Goal: Information Seeking & Learning: Learn about a topic

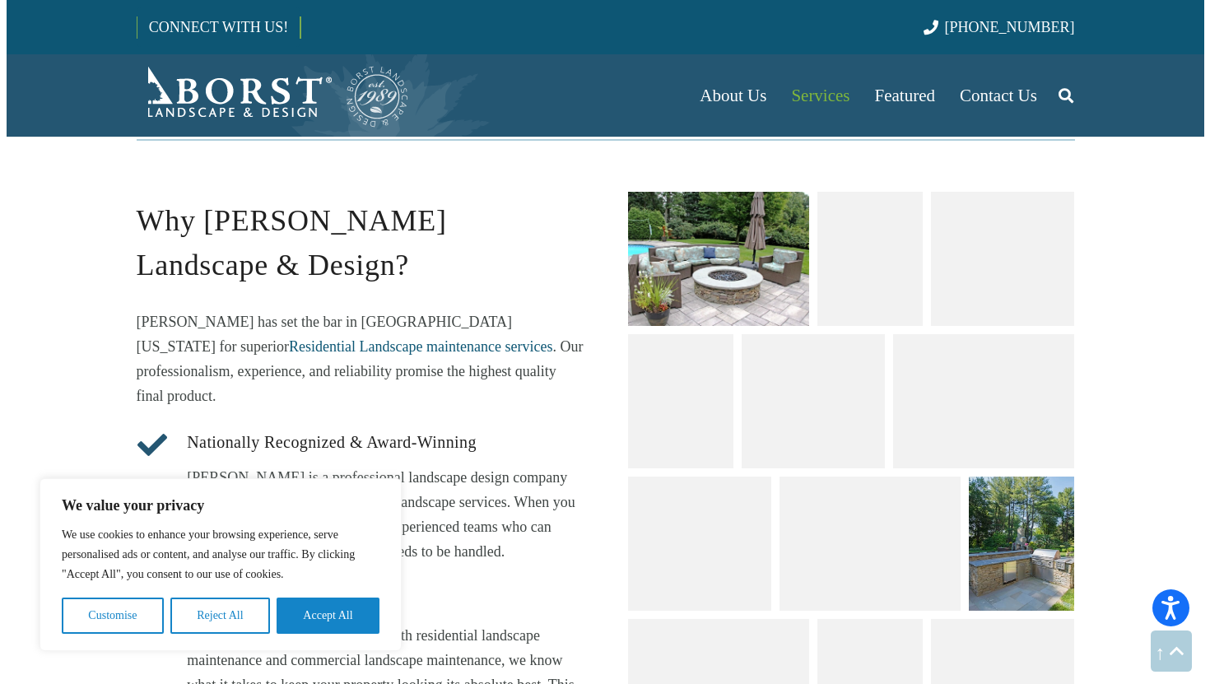
scroll to position [1907, 0]
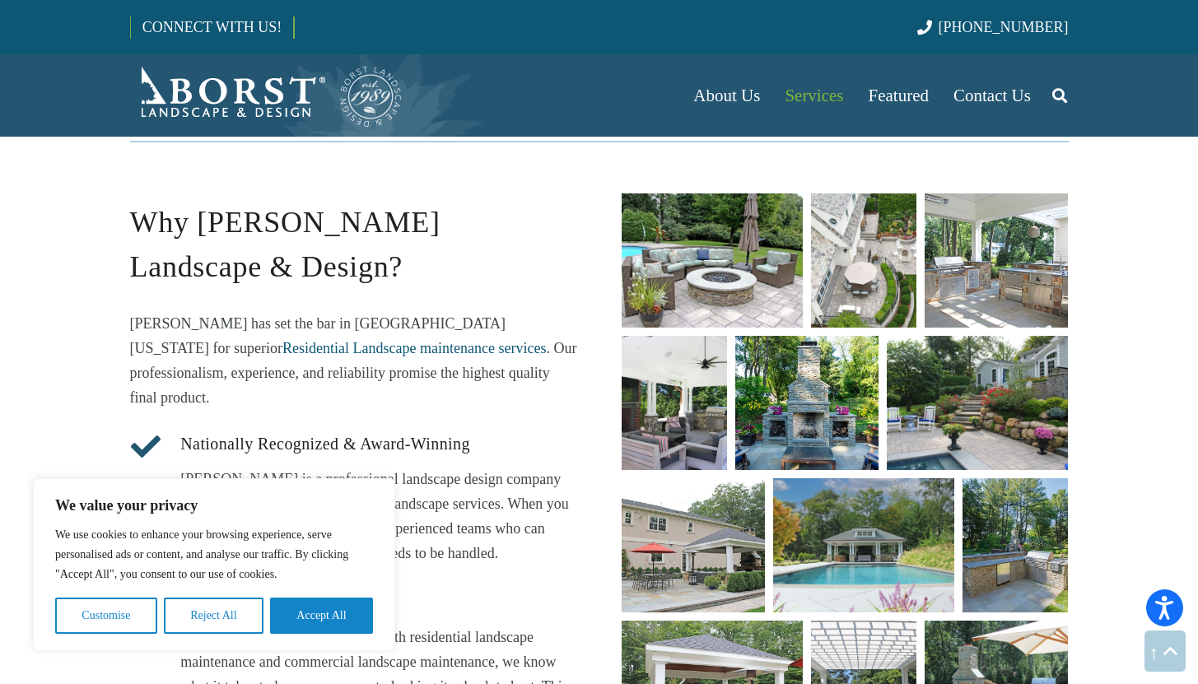
click at [746, 258] on link "unique fire pit designs" at bounding box center [712, 260] width 181 height 134
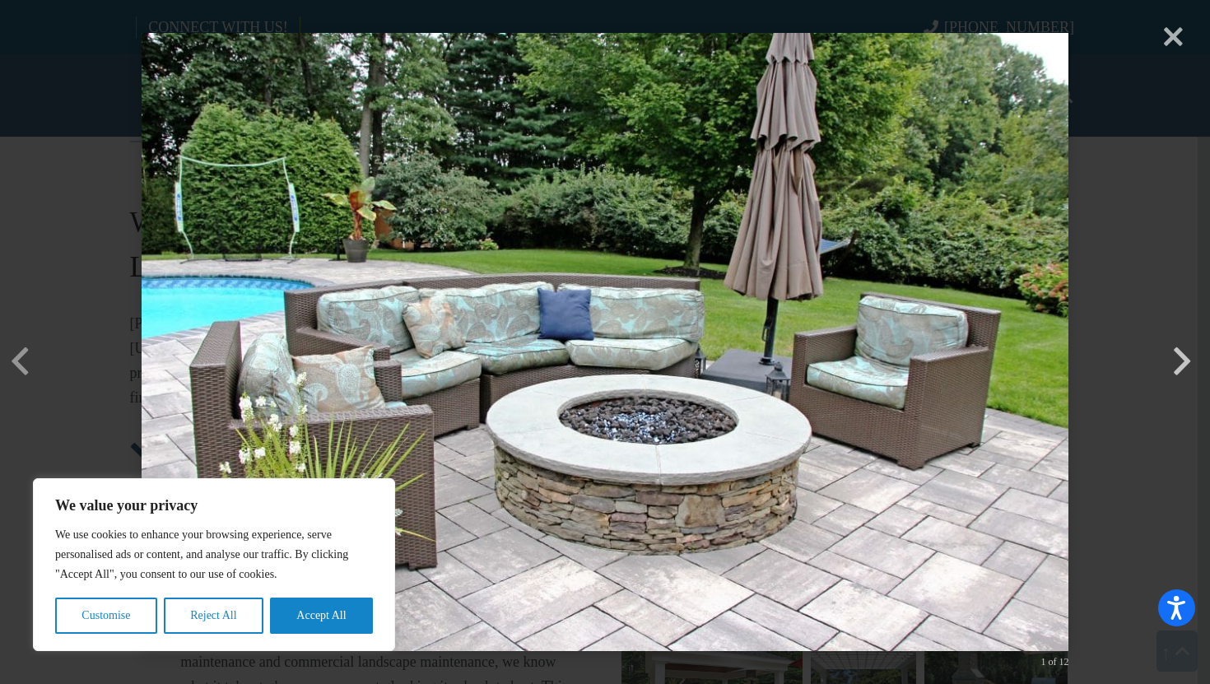
click at [1184, 356] on button "button" at bounding box center [1182, 336] width 40 height 40
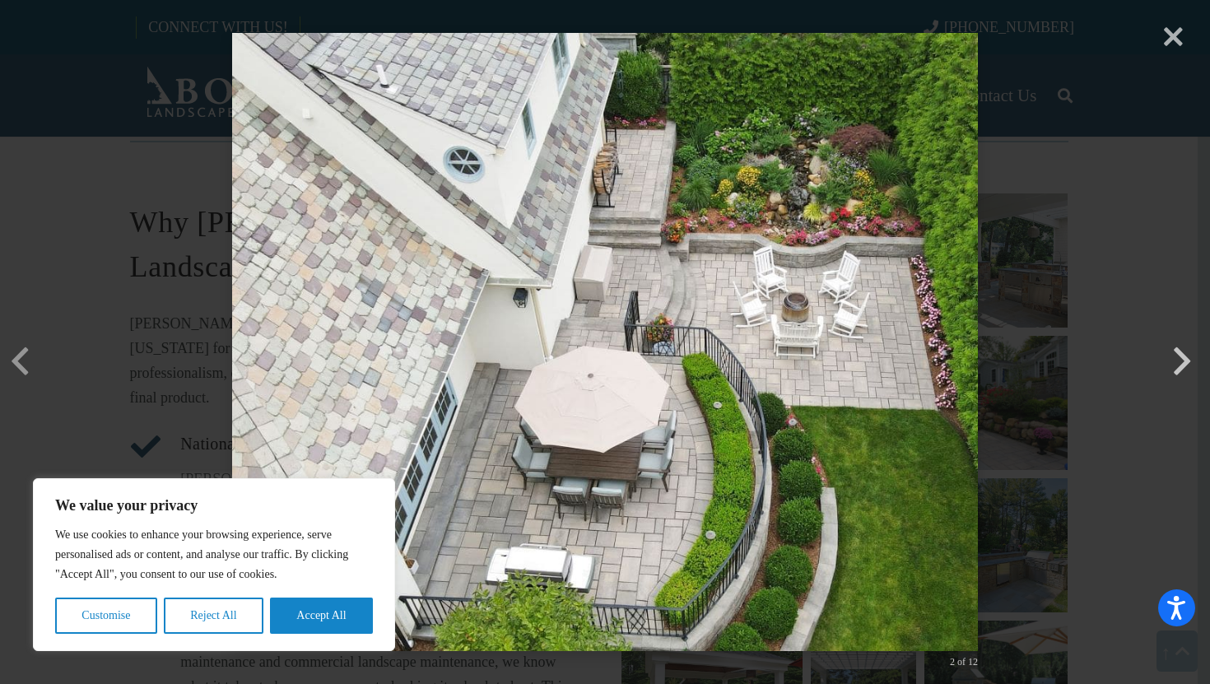
click at [1184, 356] on button "button" at bounding box center [1182, 336] width 40 height 40
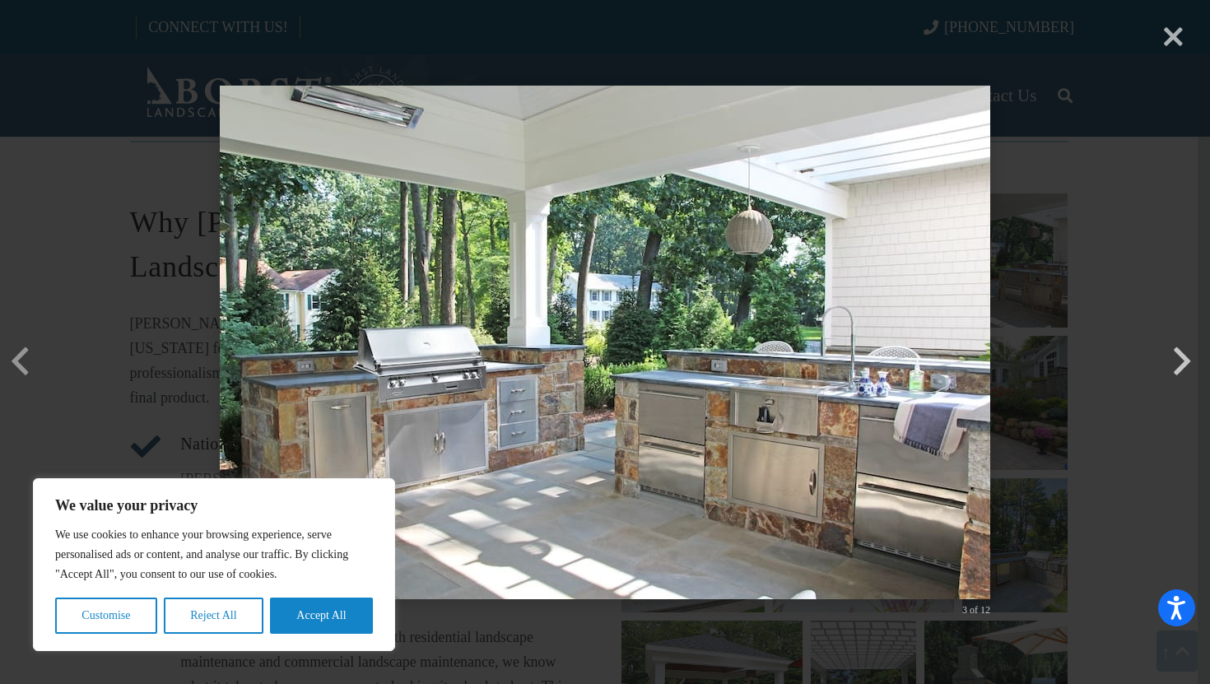
click at [1184, 356] on button "button" at bounding box center [1182, 336] width 40 height 40
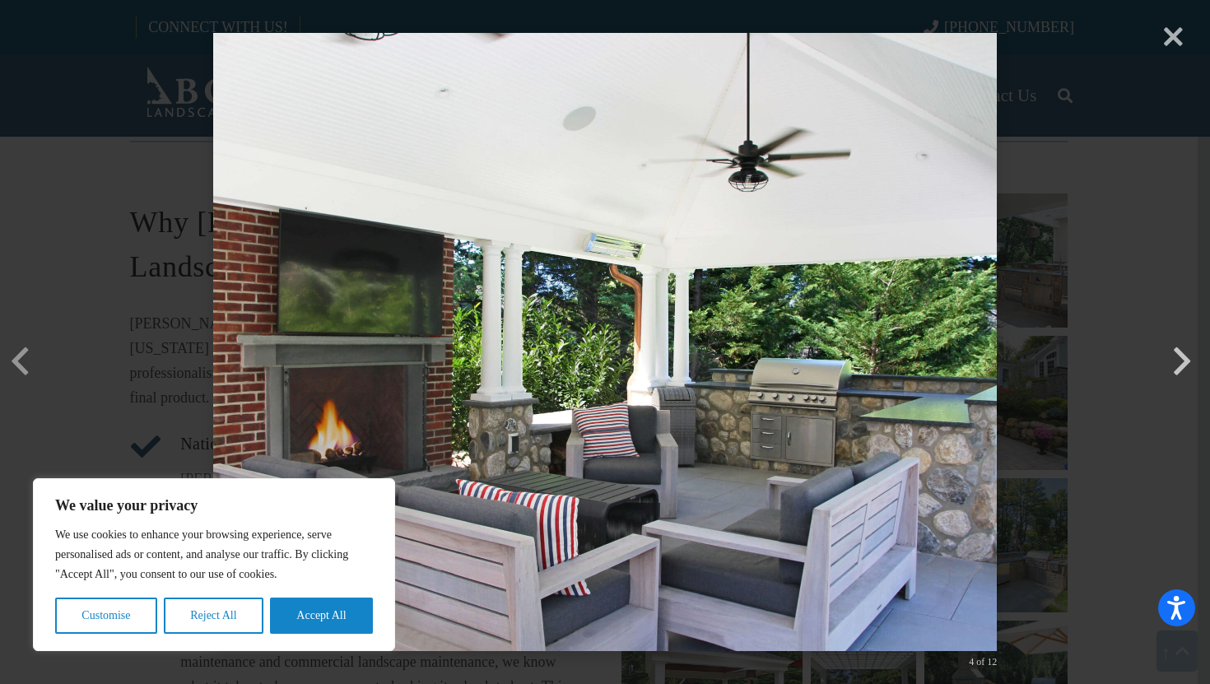
click at [1184, 356] on button "button" at bounding box center [1182, 336] width 40 height 40
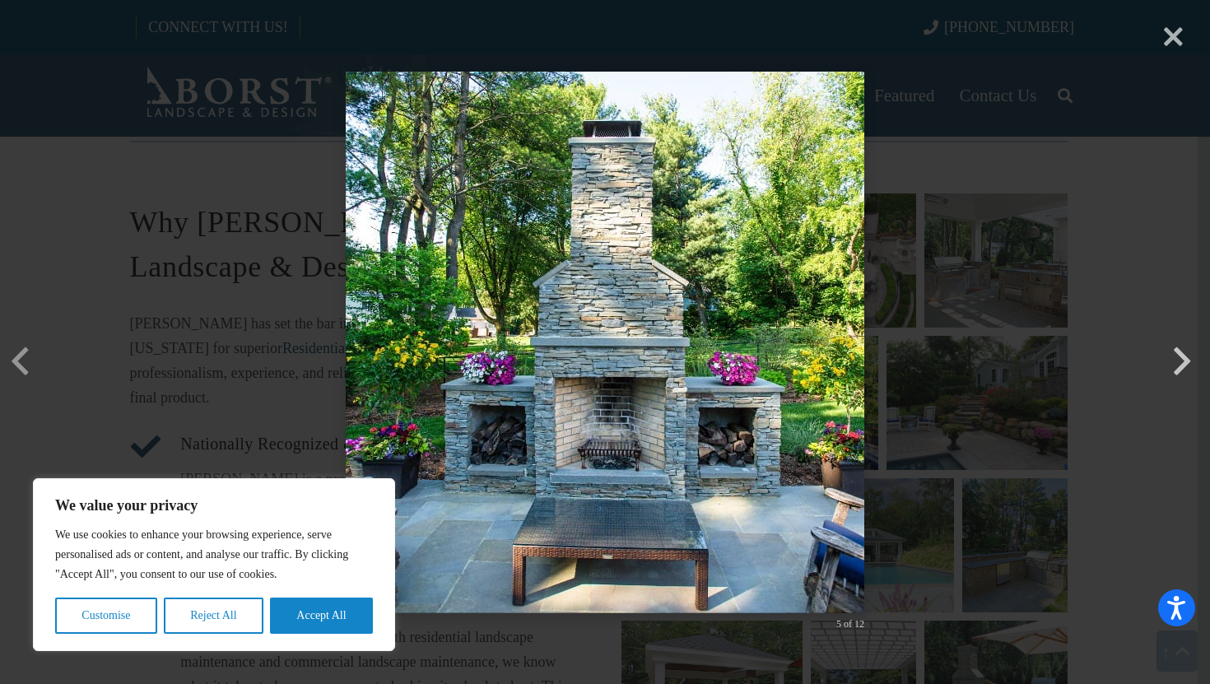
click at [1184, 356] on button "button" at bounding box center [1182, 336] width 40 height 40
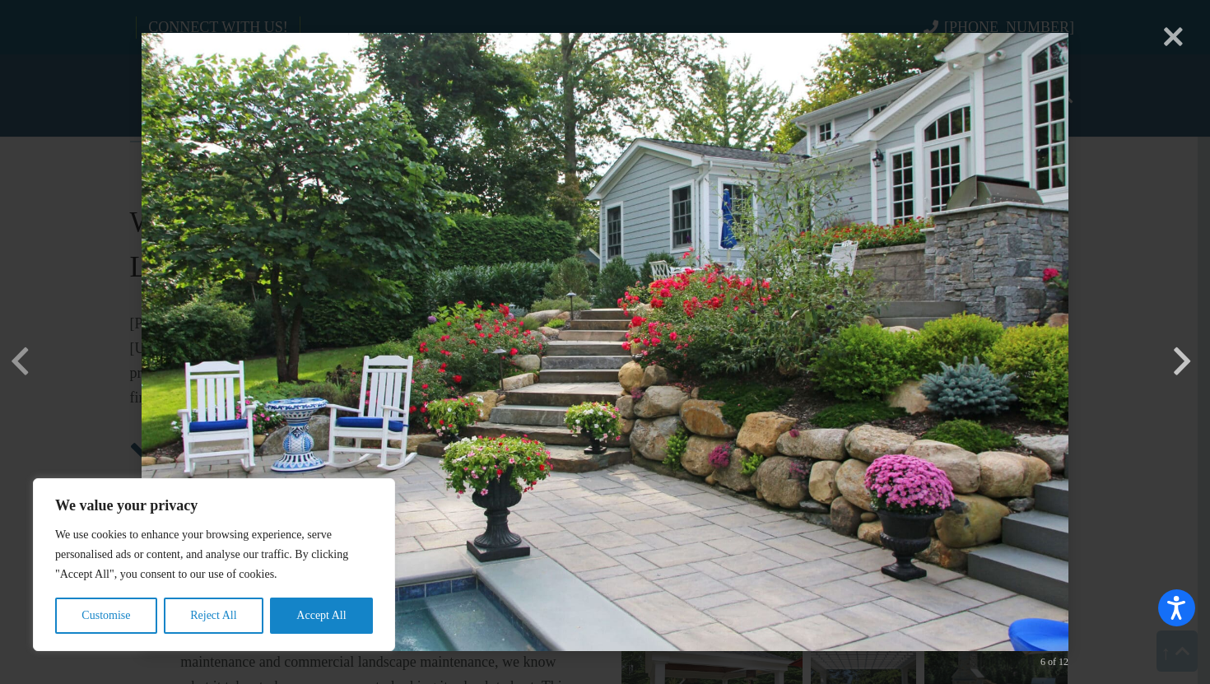
click at [1184, 356] on button "button" at bounding box center [1182, 336] width 40 height 40
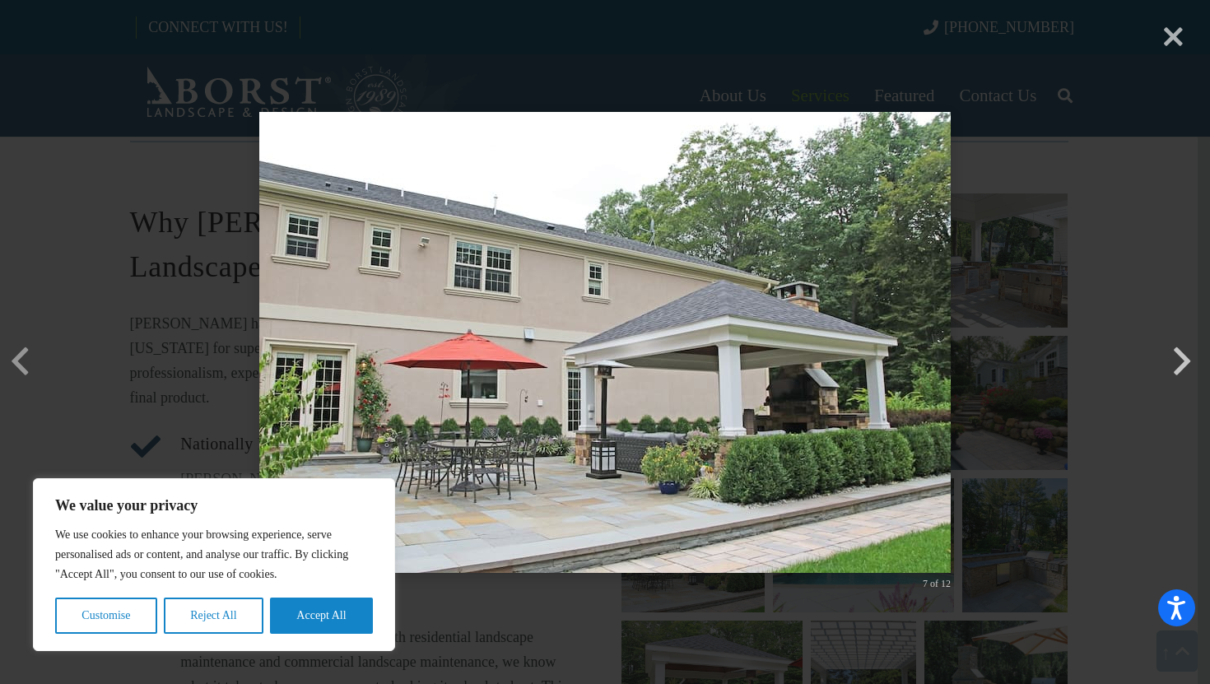
click at [1184, 356] on button "button" at bounding box center [1182, 336] width 40 height 40
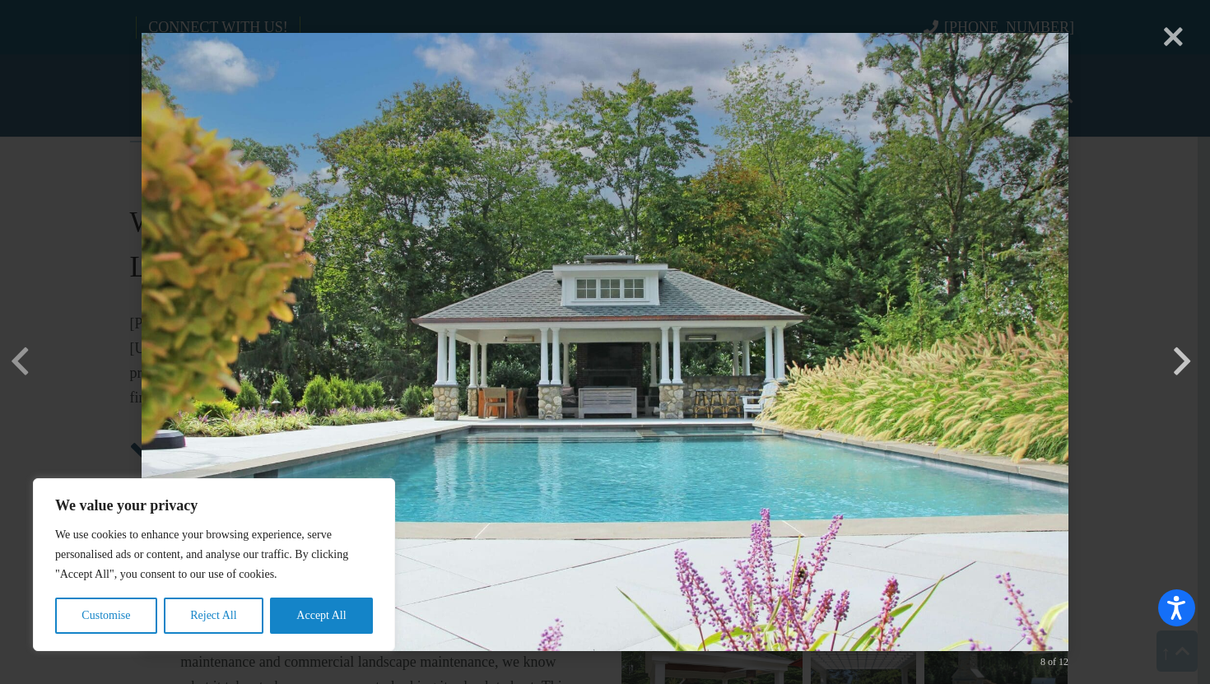
click at [1184, 356] on button "button" at bounding box center [1182, 336] width 40 height 40
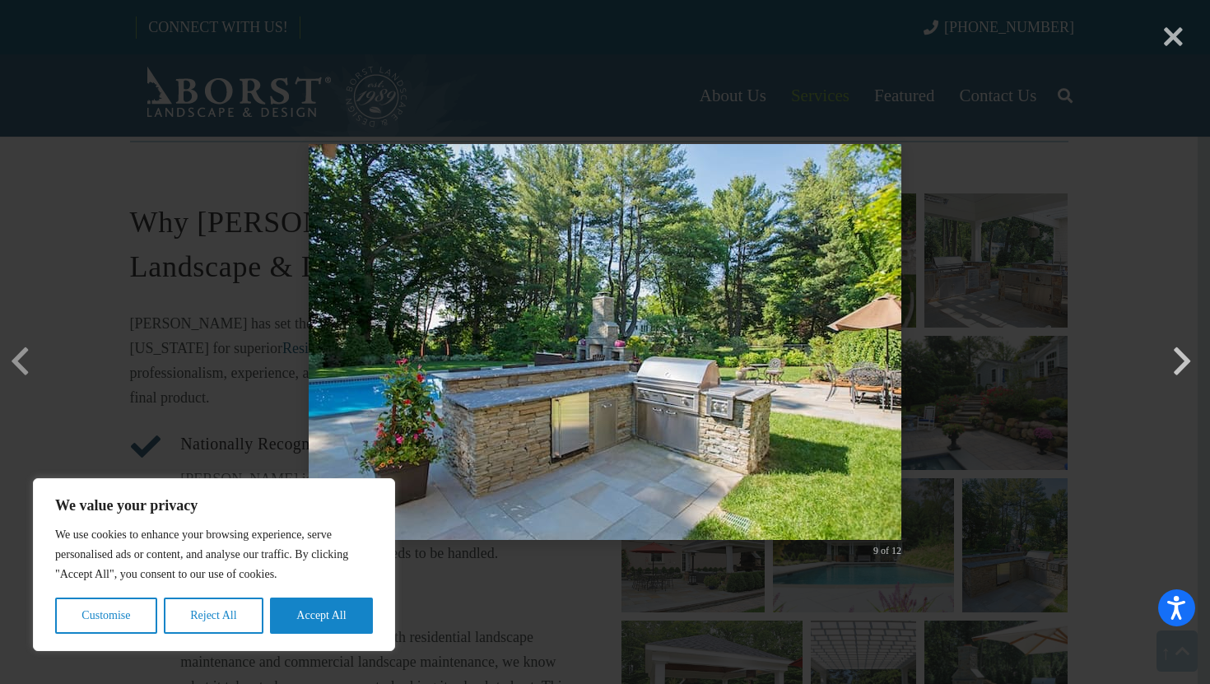
click at [1184, 356] on button "button" at bounding box center [1182, 336] width 40 height 40
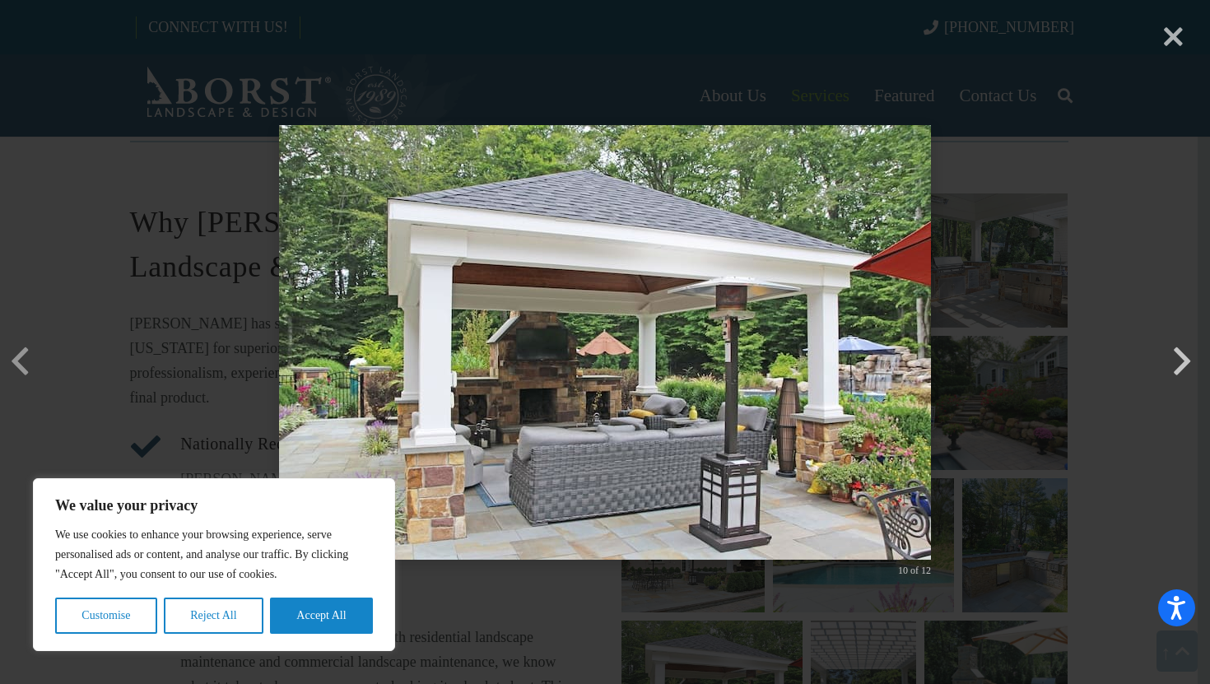
click at [1184, 356] on button "button" at bounding box center [1182, 336] width 40 height 40
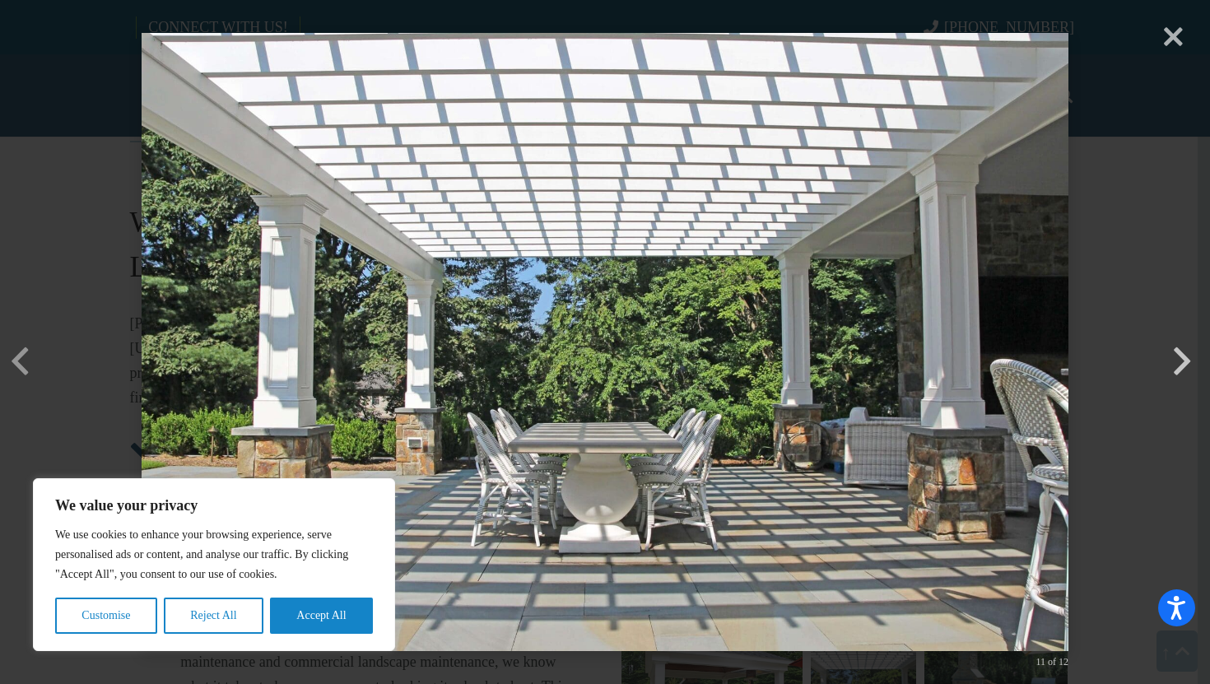
click at [1184, 356] on button "button" at bounding box center [1182, 336] width 40 height 40
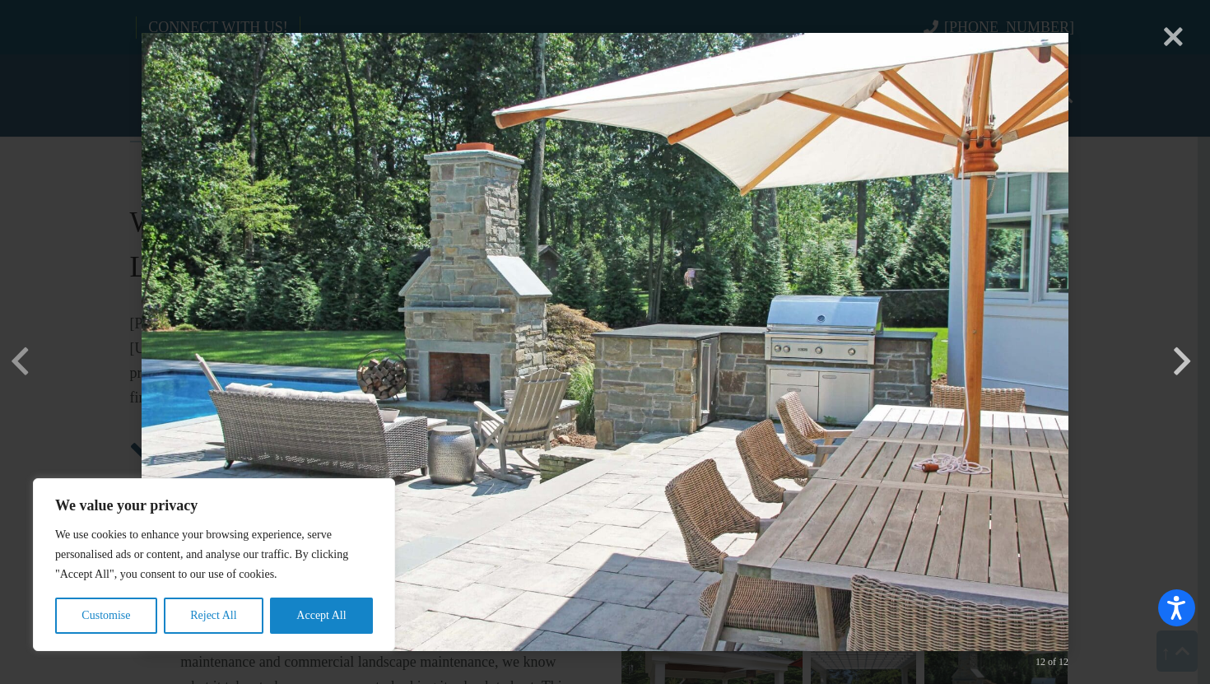
click at [1184, 356] on button "button" at bounding box center [1182, 336] width 40 height 40
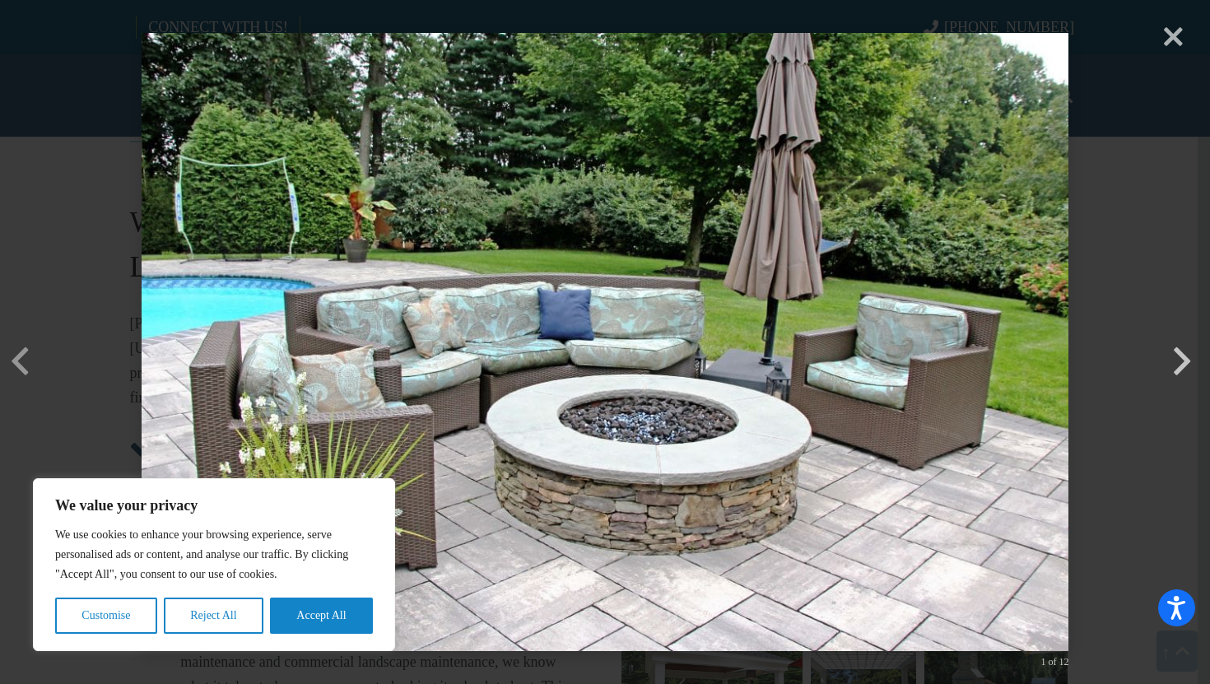
click at [1184, 356] on button "button" at bounding box center [1182, 336] width 40 height 40
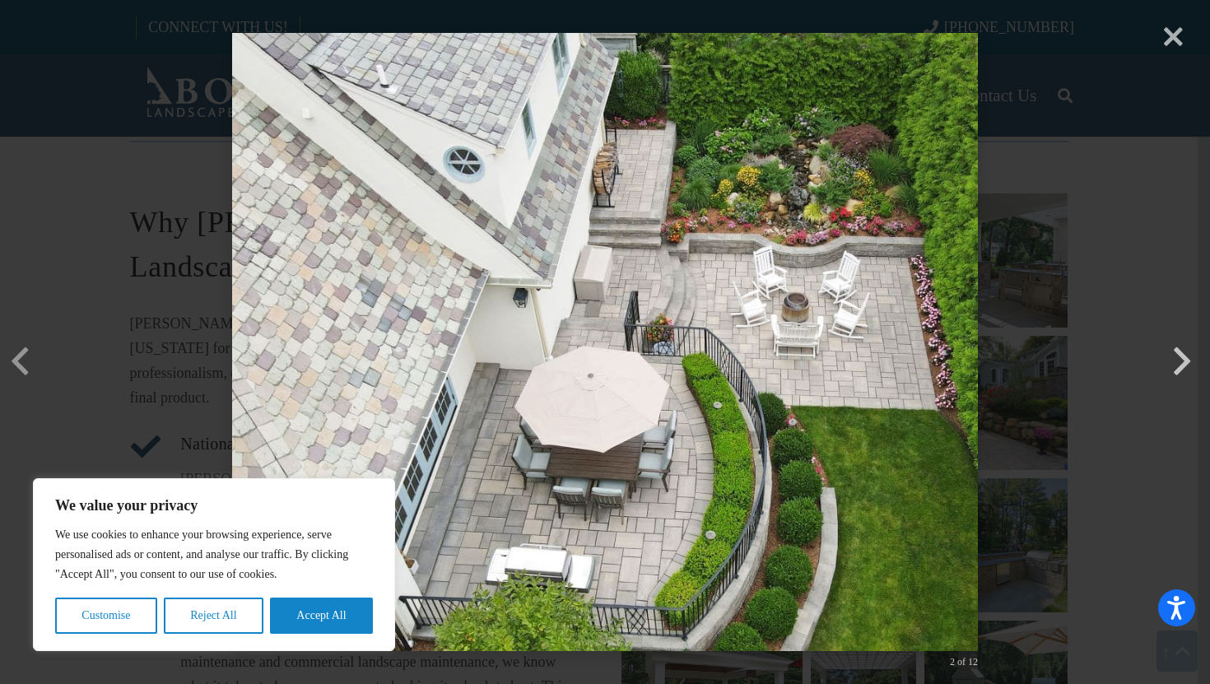
click at [1184, 356] on button "button" at bounding box center [1182, 336] width 40 height 40
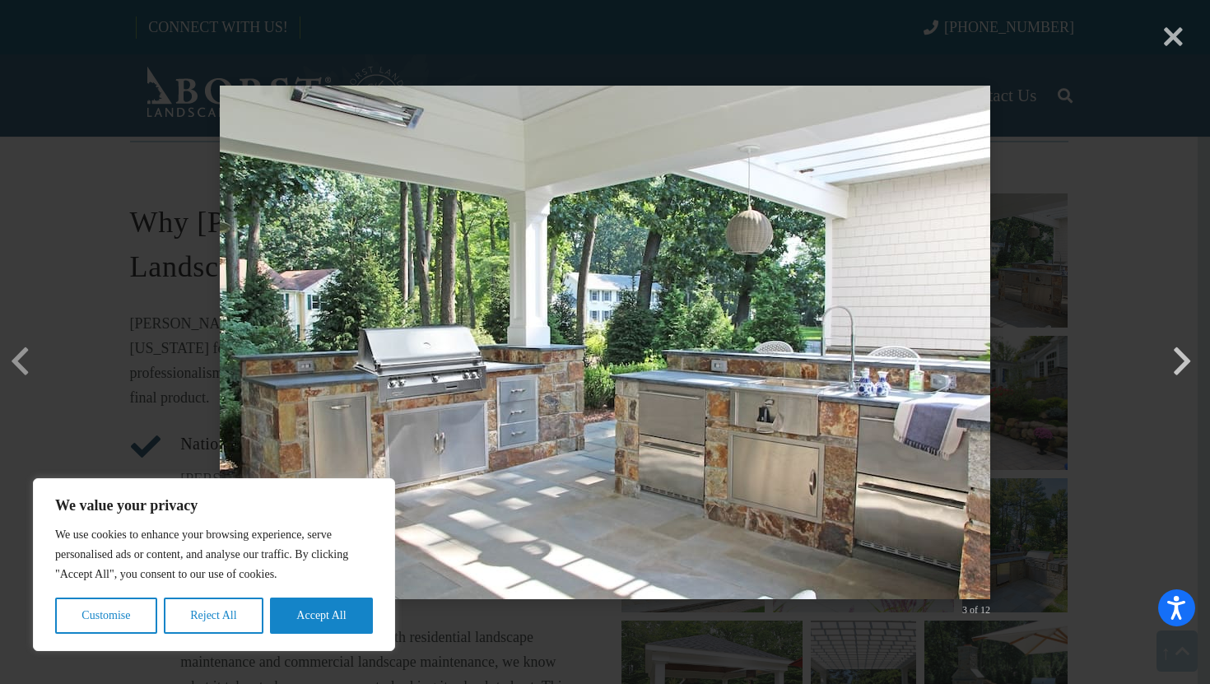
click at [1184, 356] on button "button" at bounding box center [1182, 336] width 40 height 40
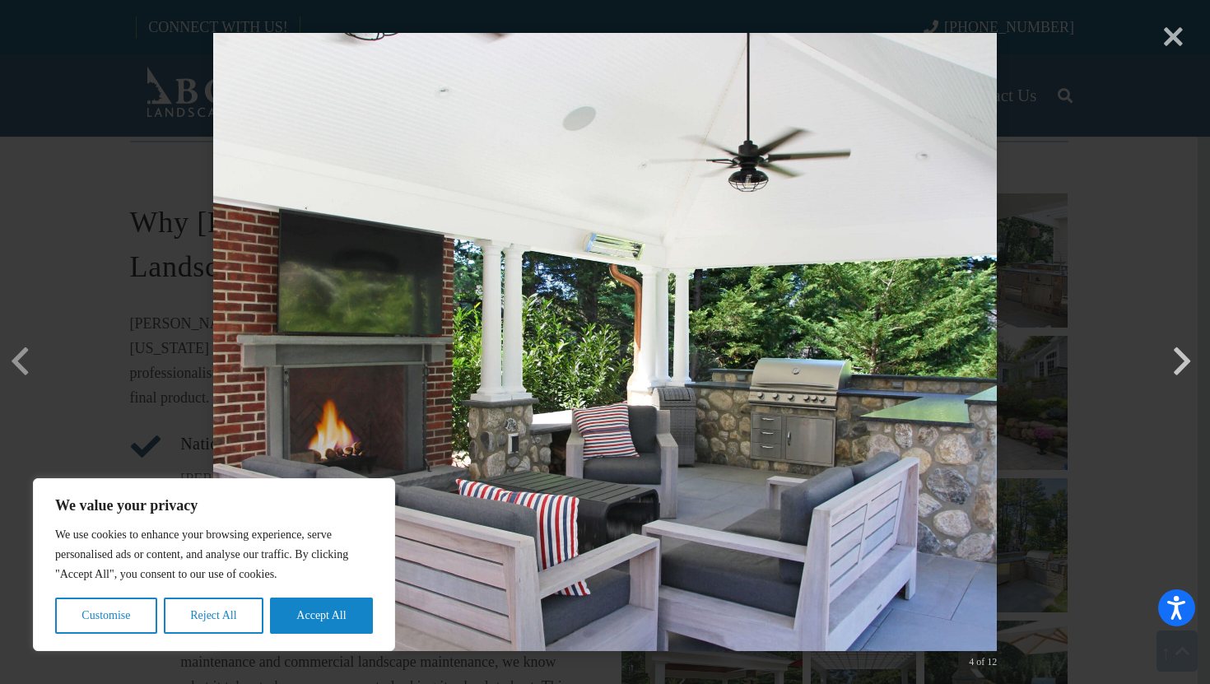
click at [1184, 356] on button "button" at bounding box center [1182, 336] width 40 height 40
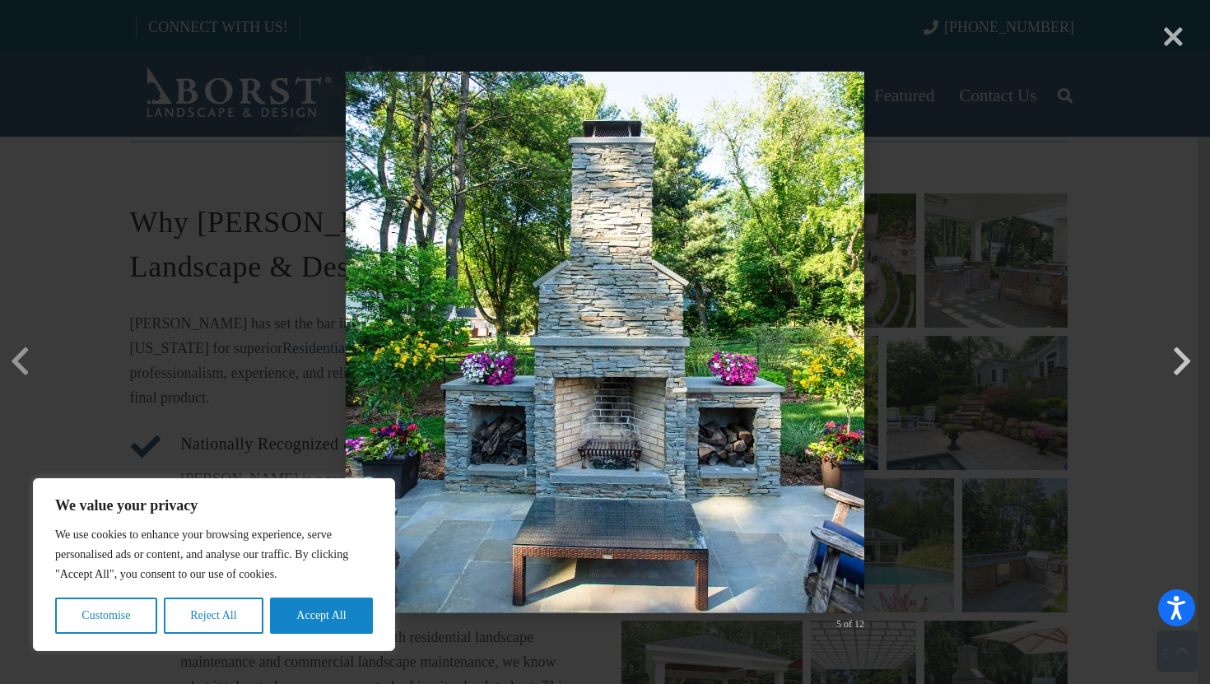
click at [1184, 356] on button "button" at bounding box center [1182, 336] width 40 height 40
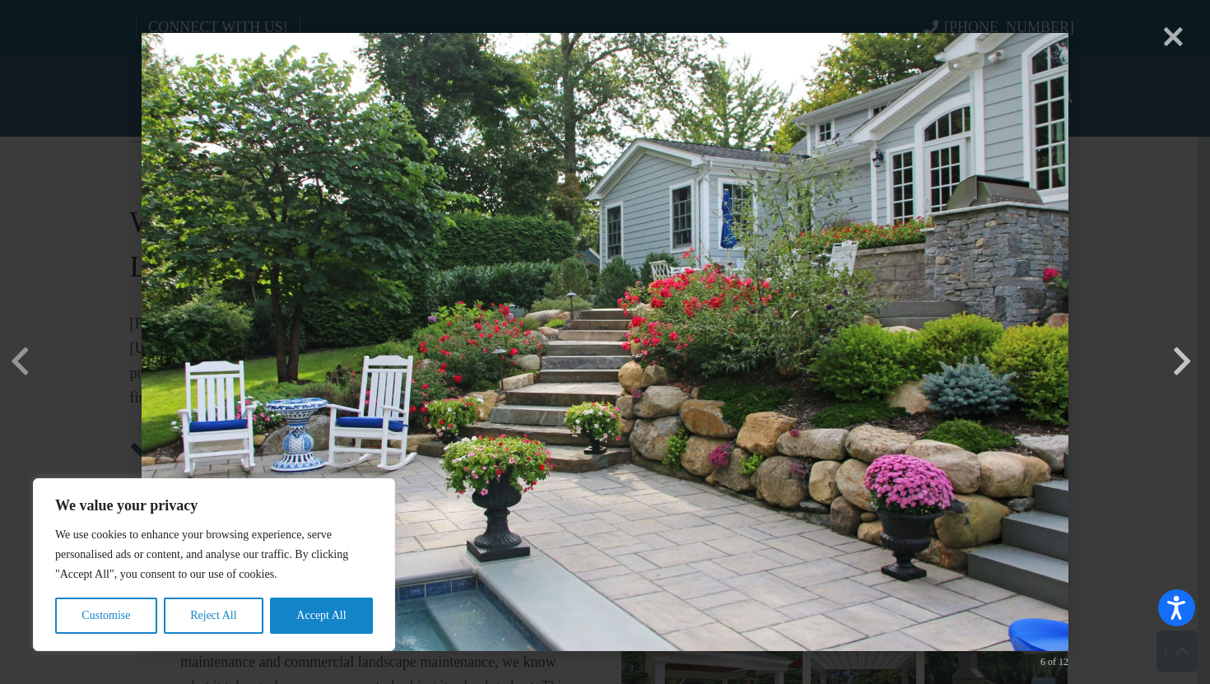
click at [1184, 356] on button "button" at bounding box center [1182, 336] width 40 height 40
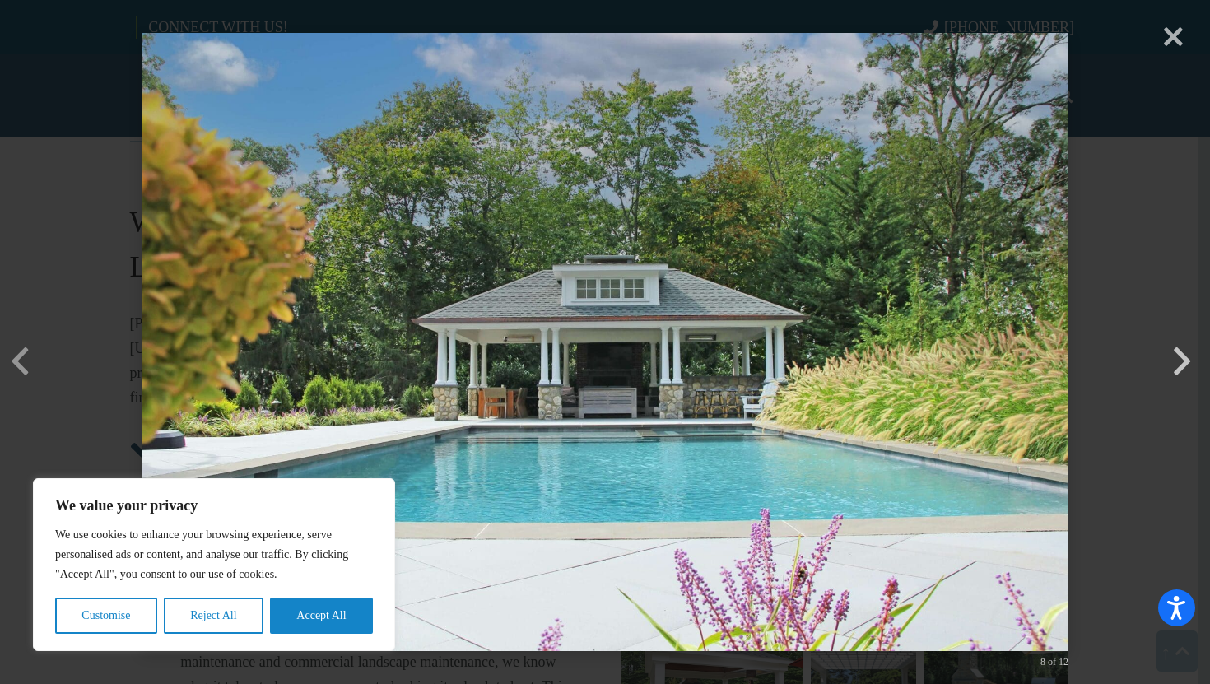
click at [1184, 356] on button "button" at bounding box center [1182, 336] width 40 height 40
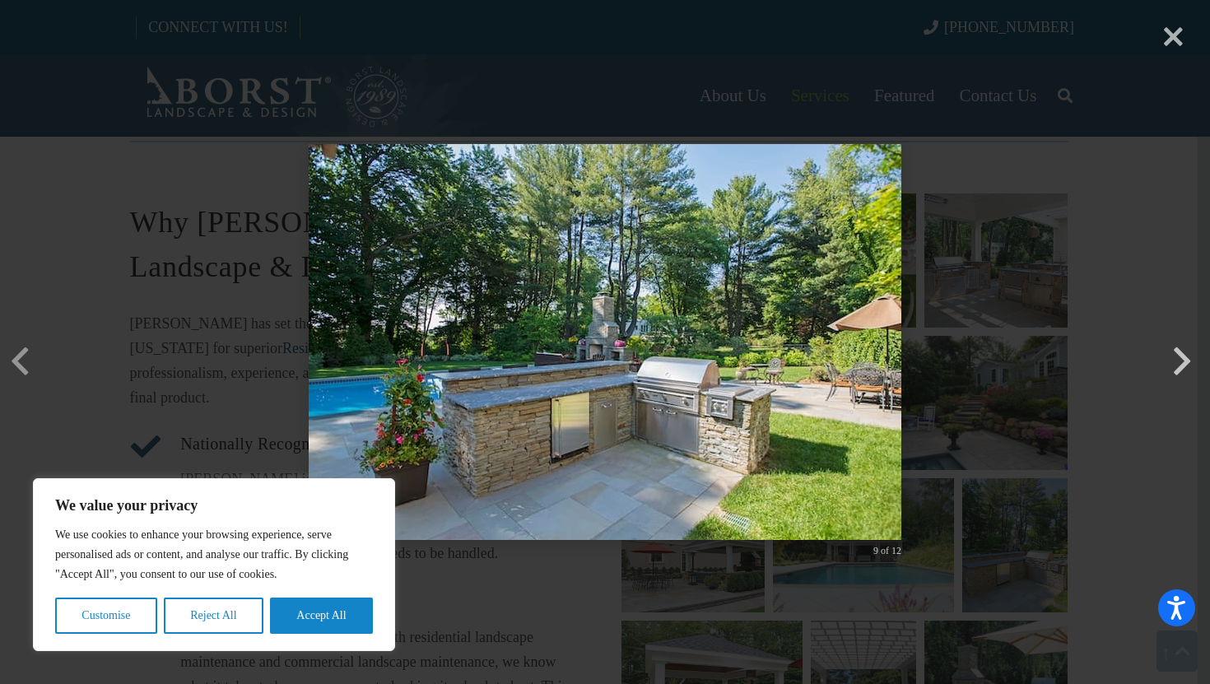
click at [1184, 356] on button "button" at bounding box center [1182, 336] width 40 height 40
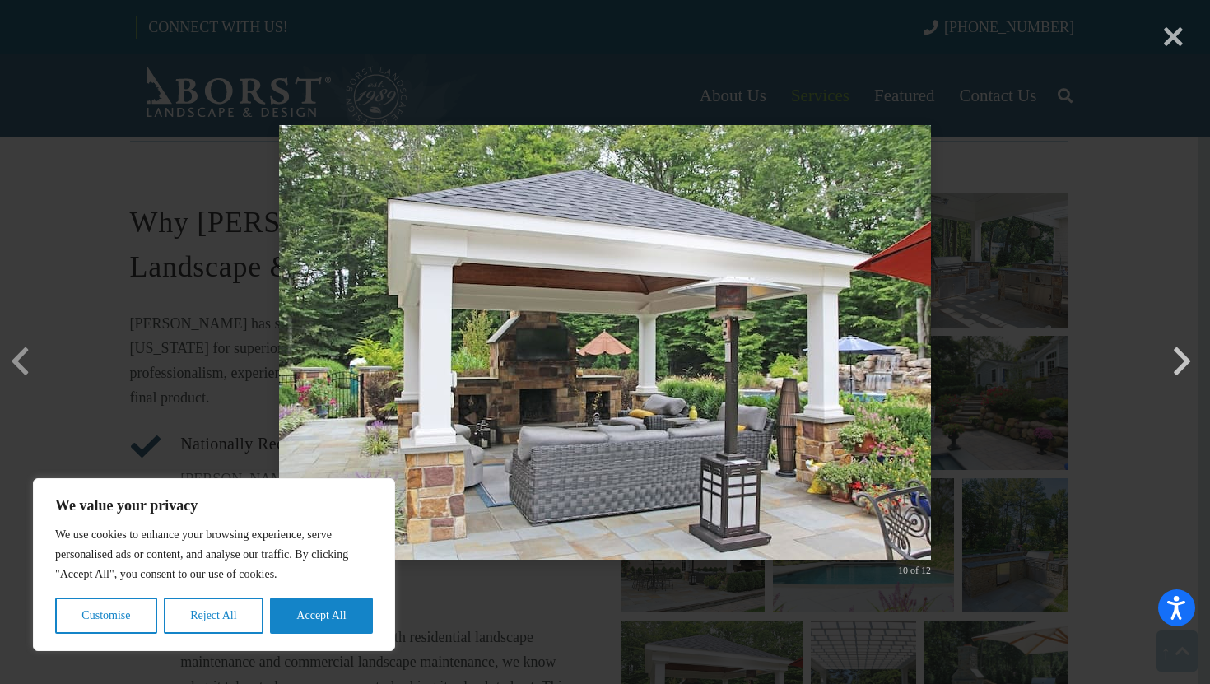
click at [1184, 356] on button "button" at bounding box center [1182, 336] width 40 height 40
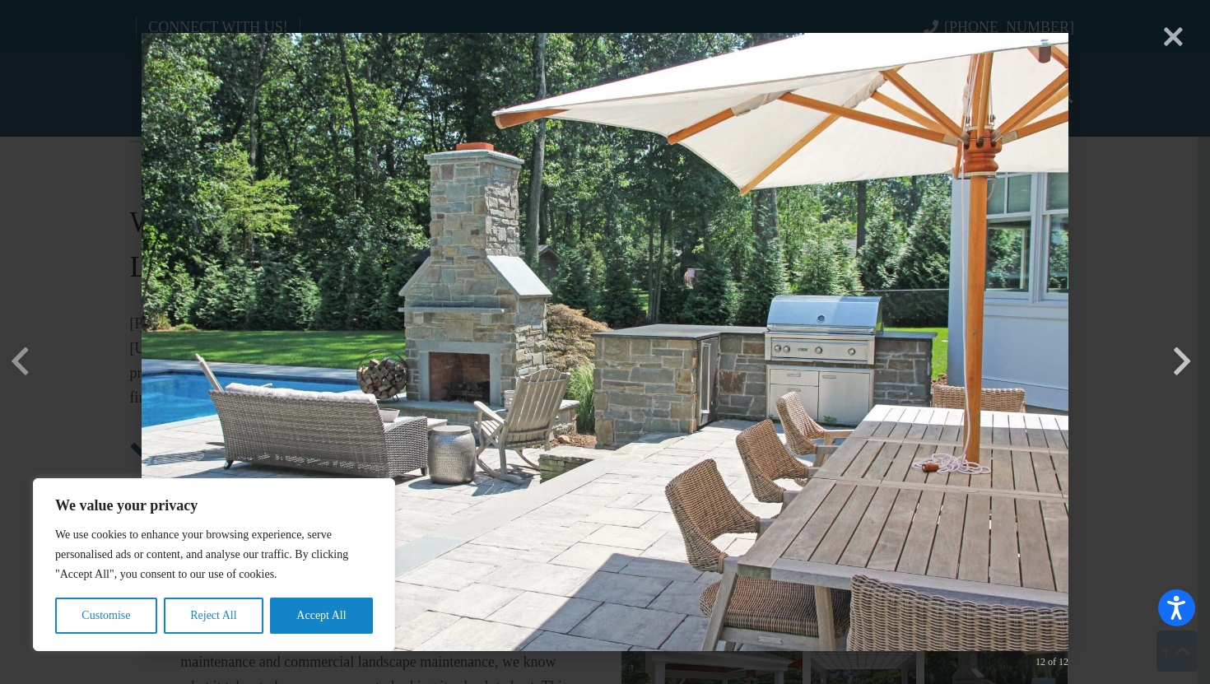
click at [1184, 356] on button "button" at bounding box center [1182, 336] width 40 height 40
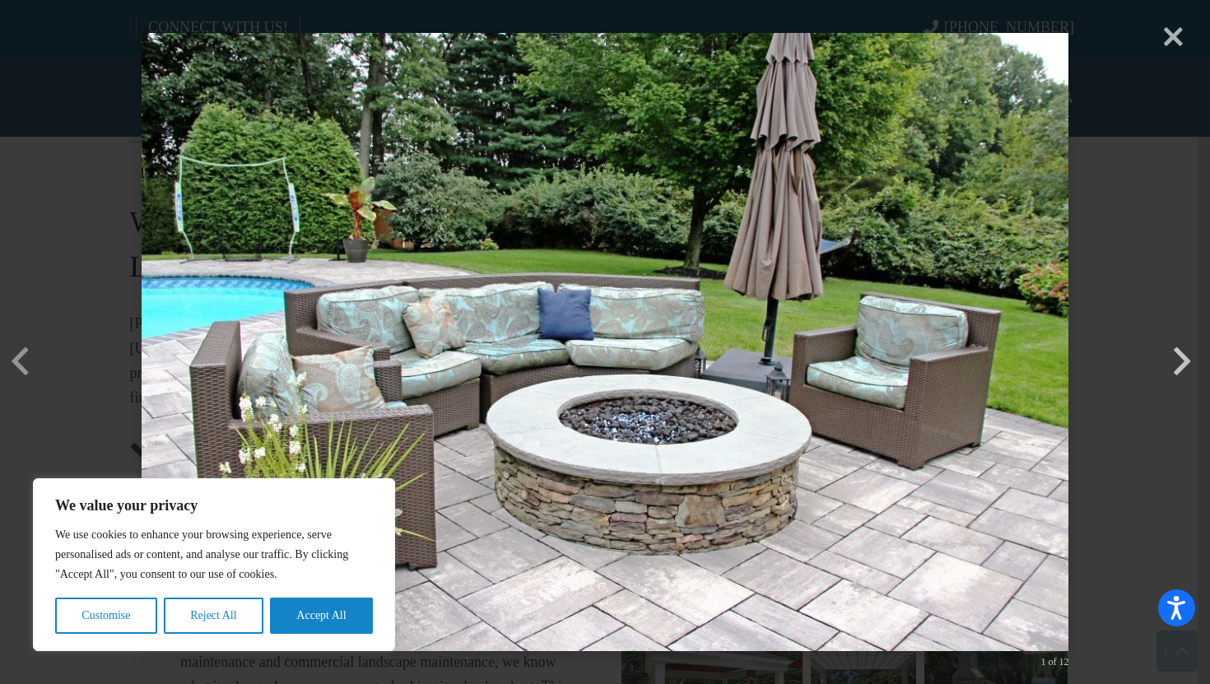
click at [1184, 356] on button "button" at bounding box center [1182, 336] width 40 height 40
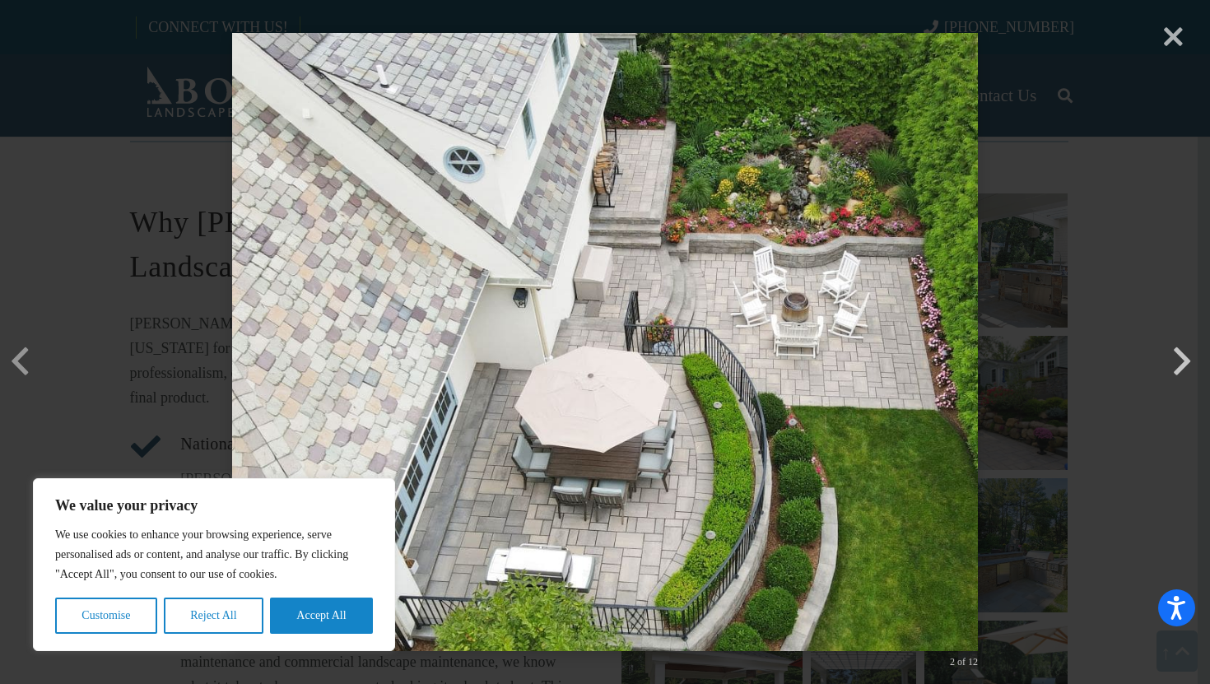
click at [1184, 356] on button "button" at bounding box center [1182, 336] width 40 height 40
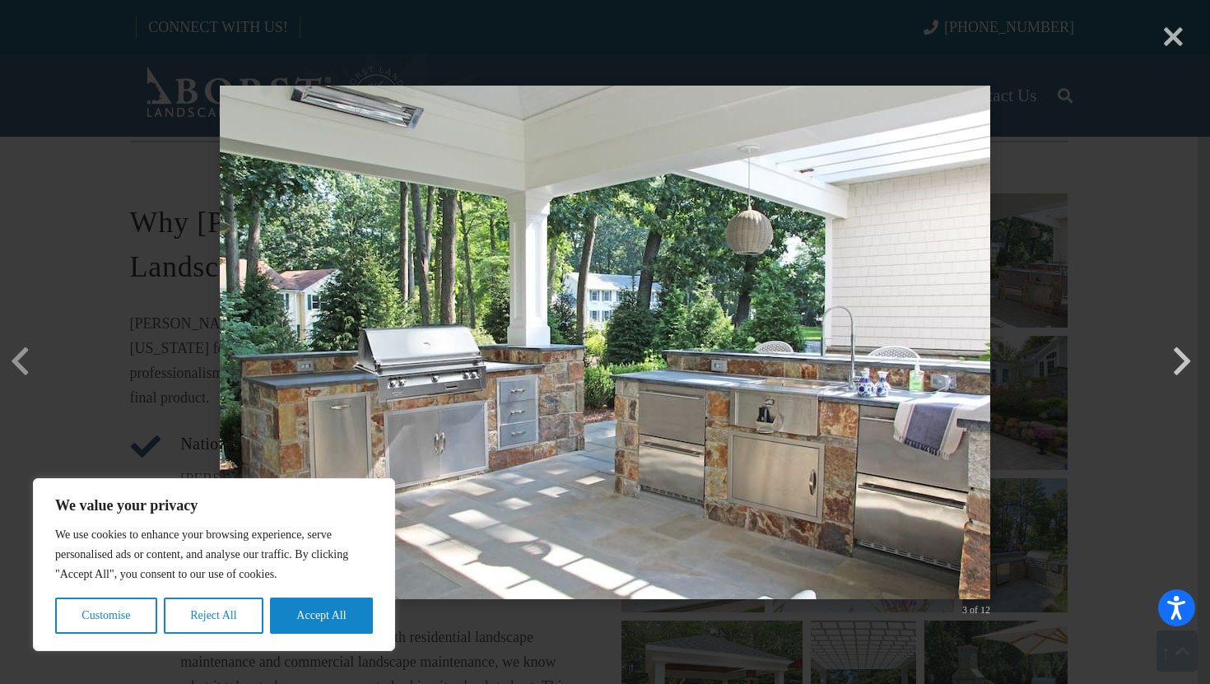
click at [1184, 356] on button "button" at bounding box center [1182, 336] width 40 height 40
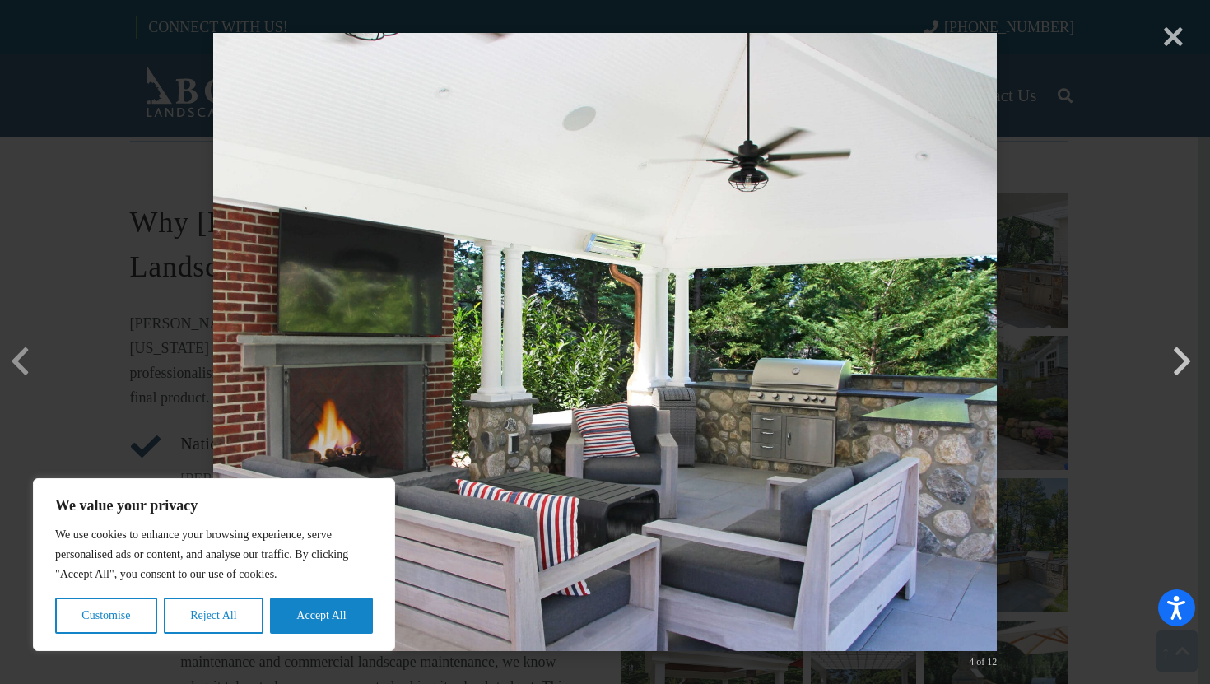
click at [1184, 356] on button "button" at bounding box center [1182, 336] width 40 height 40
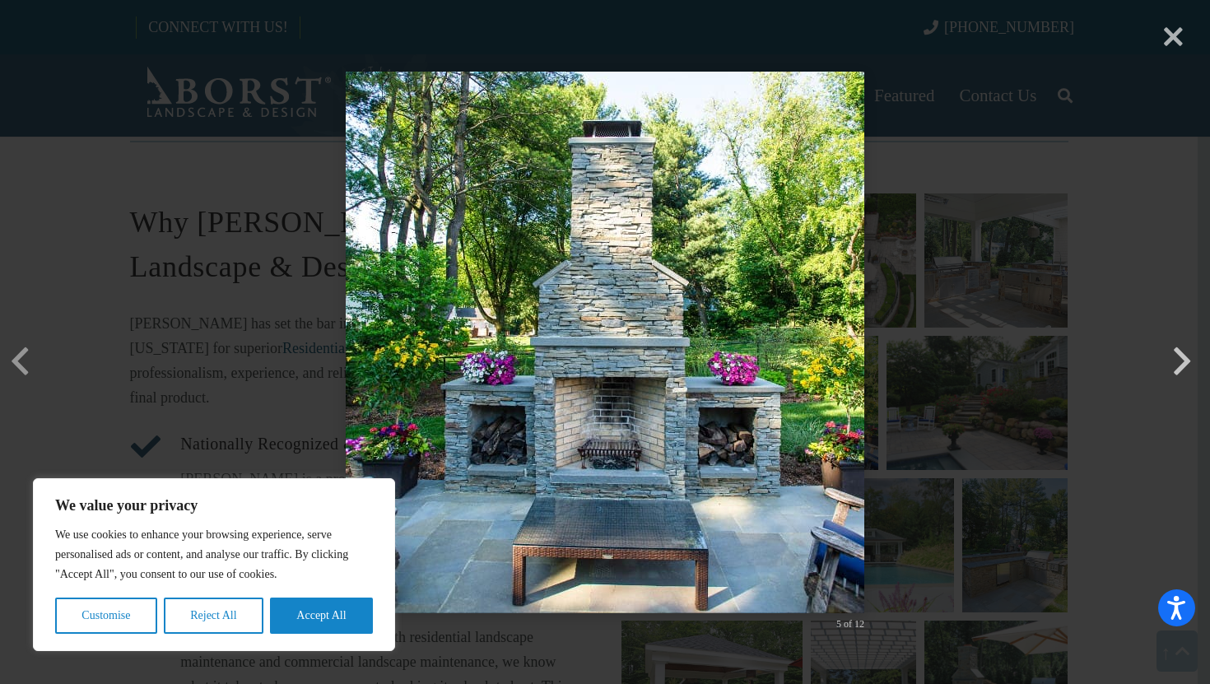
click at [1184, 356] on button "button" at bounding box center [1182, 336] width 40 height 40
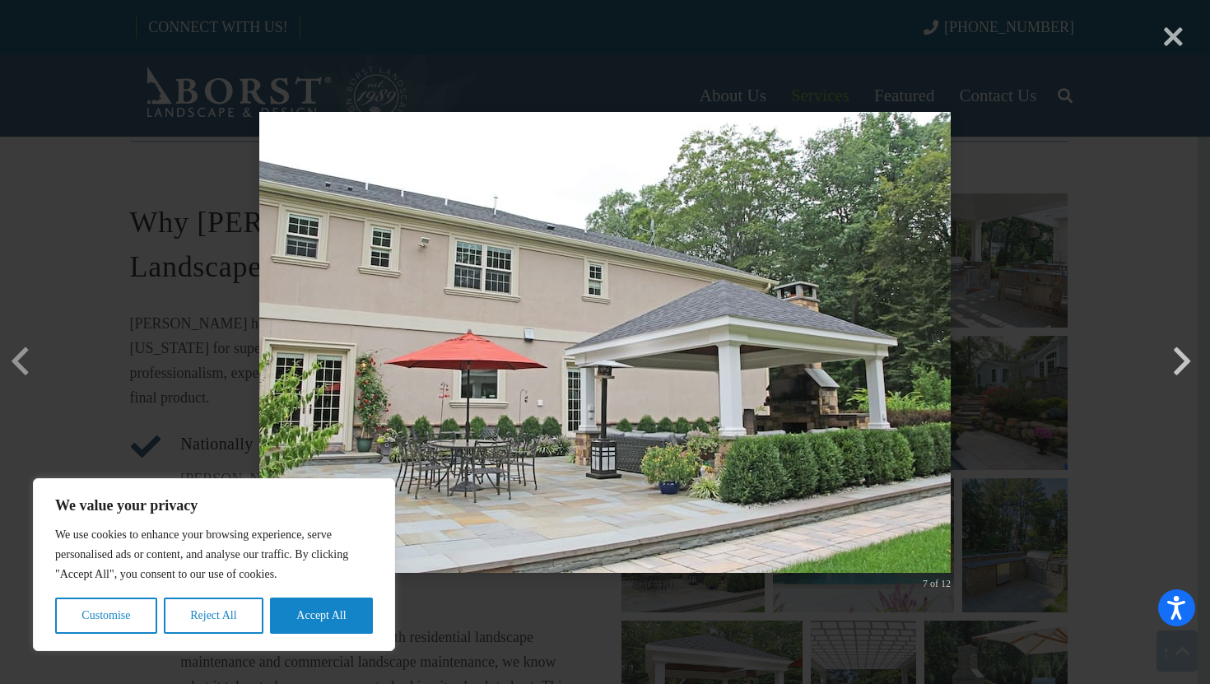
click at [1184, 356] on button "button" at bounding box center [1182, 336] width 40 height 40
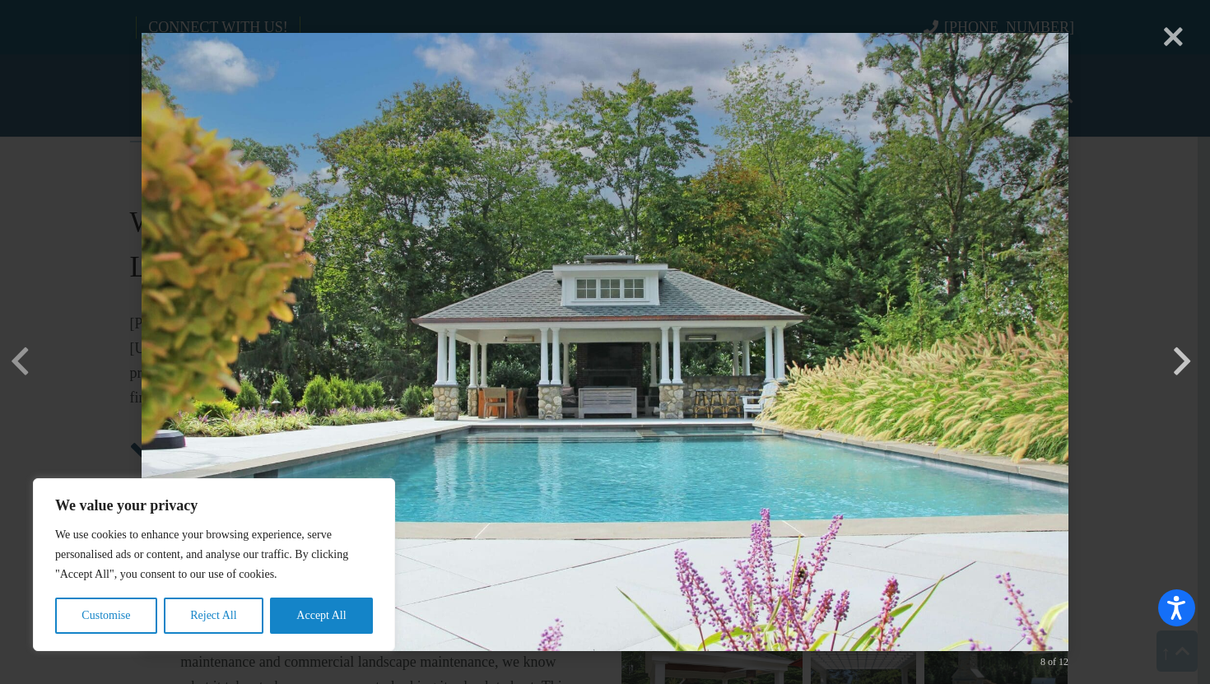
click at [1184, 356] on button "button" at bounding box center [1182, 336] width 40 height 40
